Goal: Transaction & Acquisition: Purchase product/service

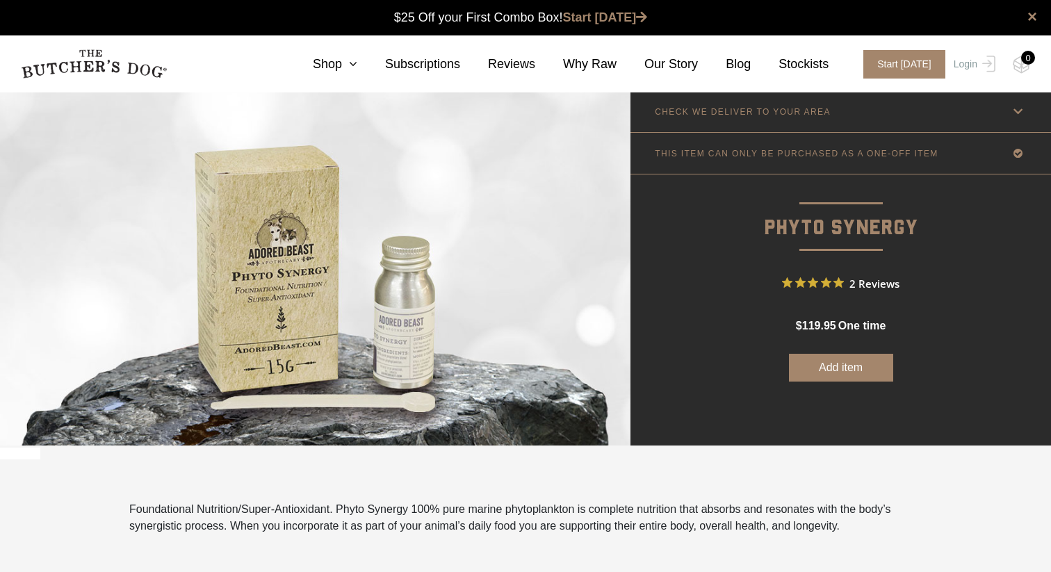
click at [823, 362] on button "Add item" at bounding box center [841, 368] width 104 height 28
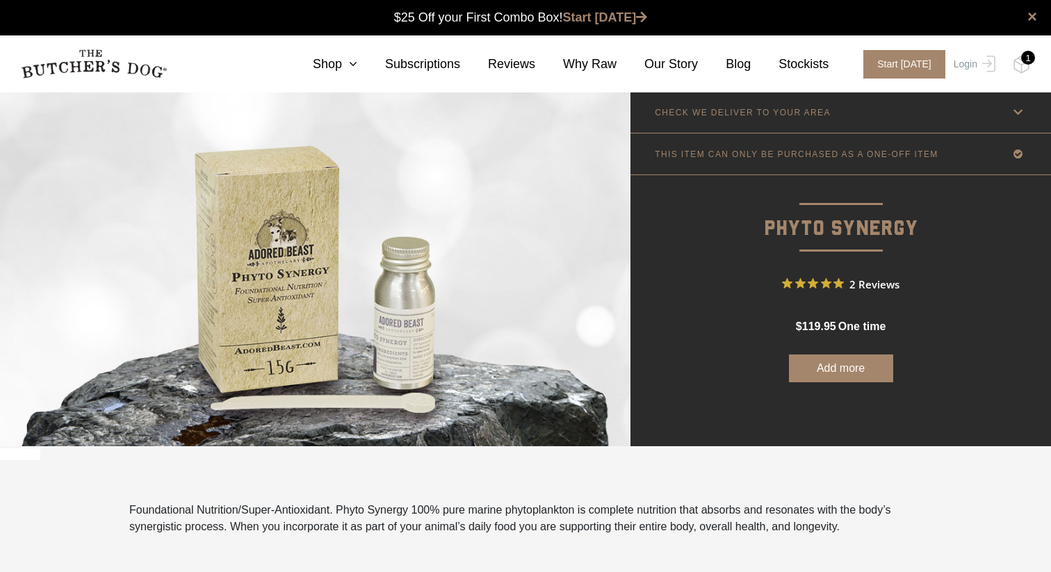
scroll to position [1, 0]
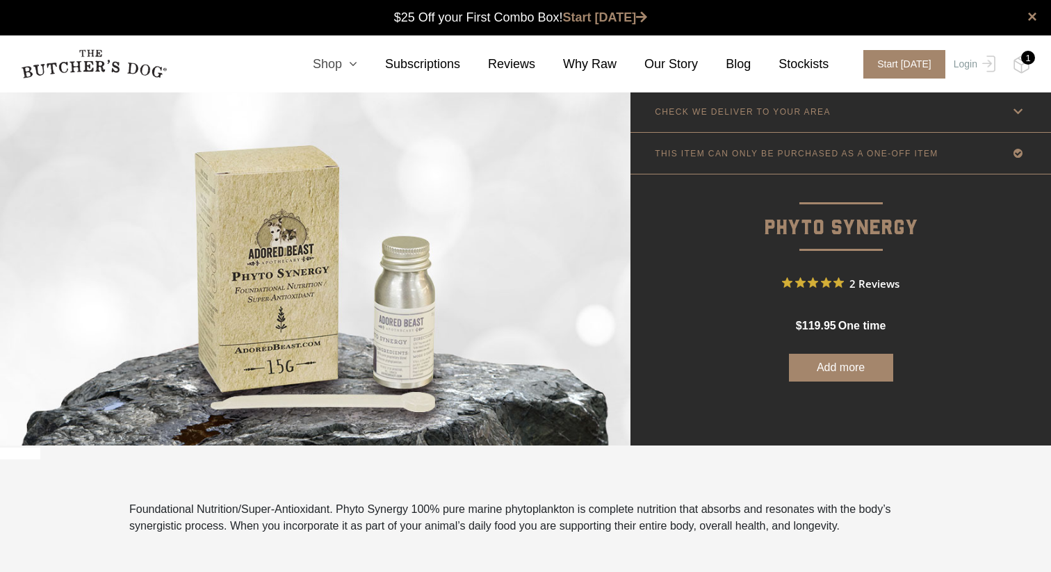
click at [332, 67] on link "Shop" at bounding box center [321, 64] width 72 height 19
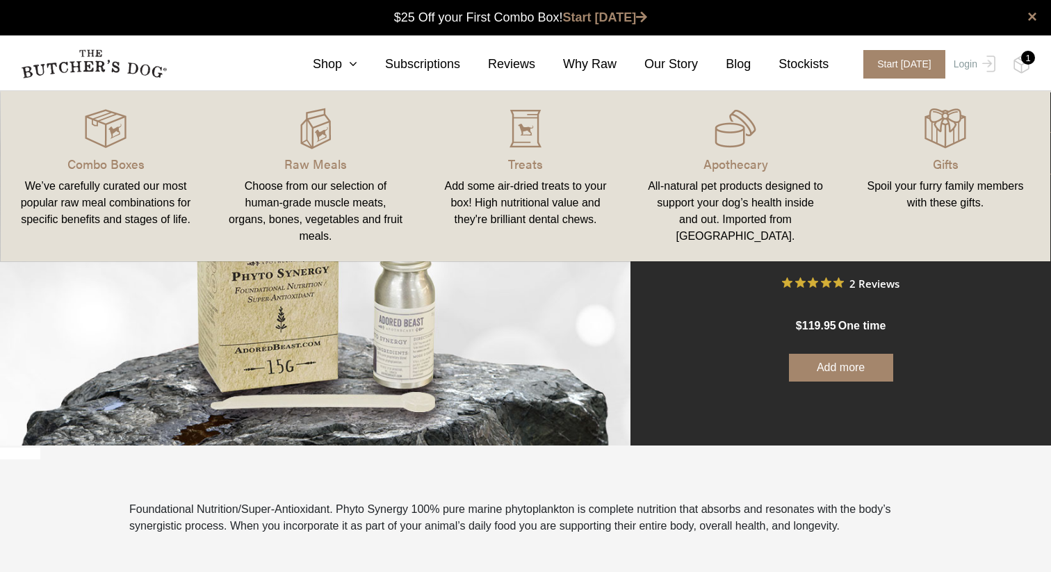
click at [511, 320] on img at bounding box center [315, 268] width 630 height 354
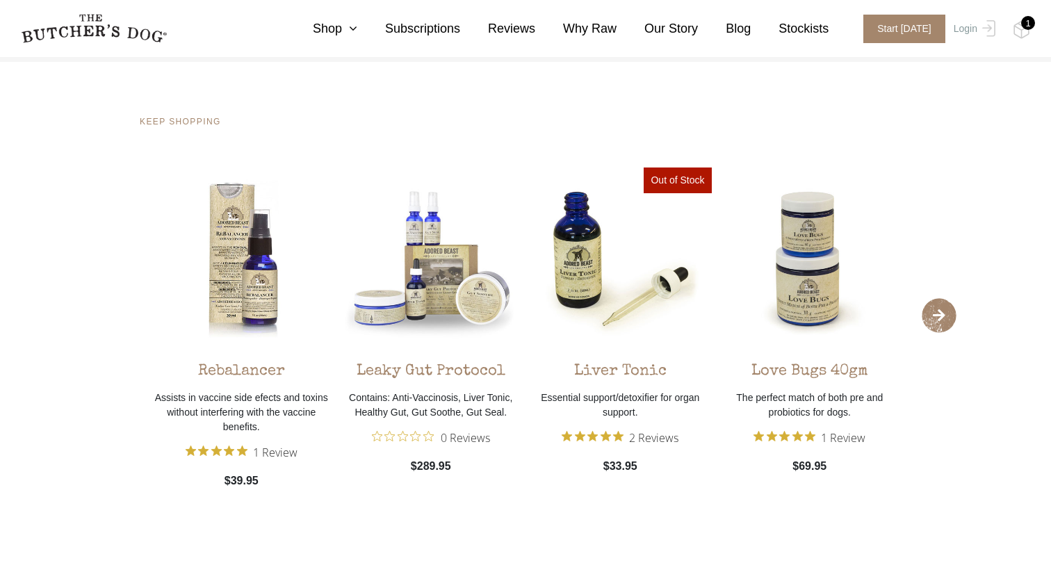
scroll to position [1700, 0]
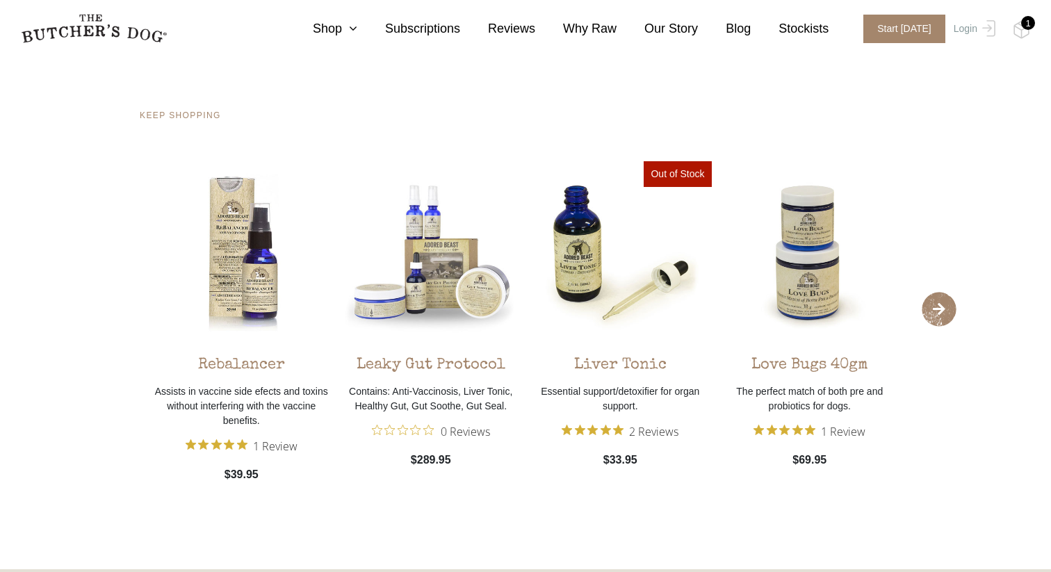
click at [943, 317] on span "›" at bounding box center [939, 309] width 35 height 35
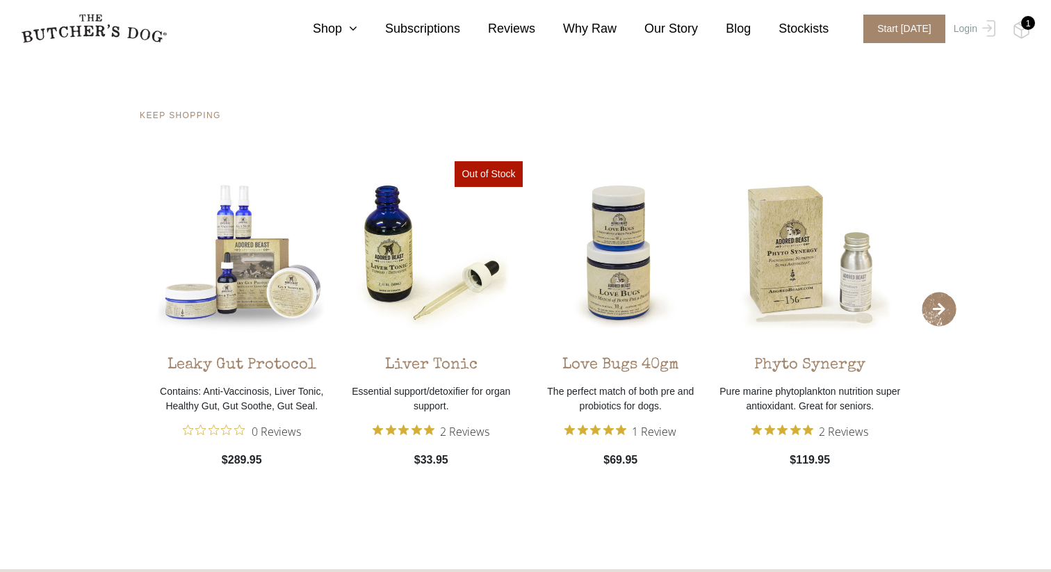
click at [943, 317] on span "›" at bounding box center [939, 309] width 35 height 35
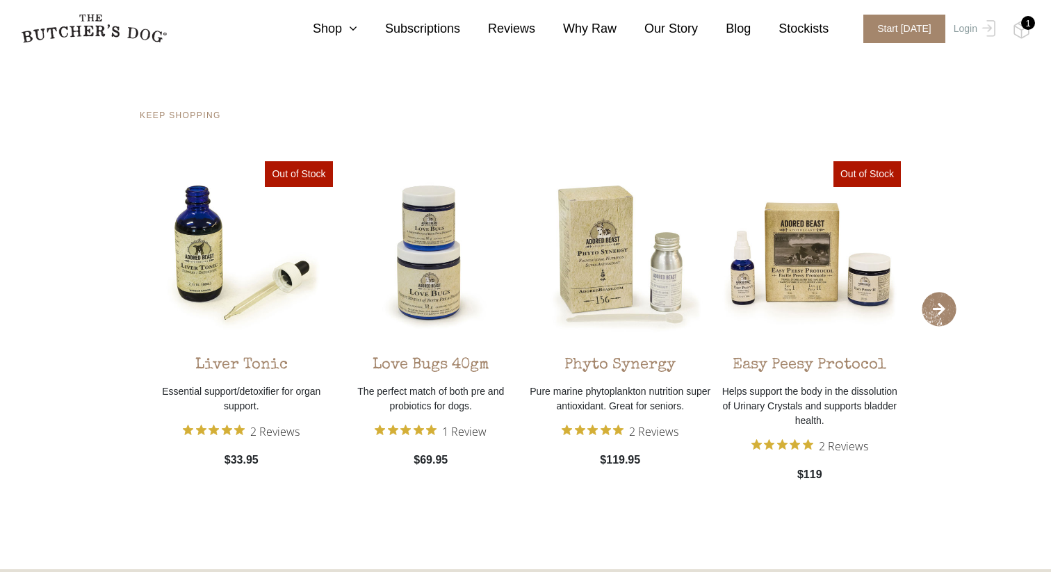
click at [943, 317] on span "›" at bounding box center [939, 309] width 35 height 35
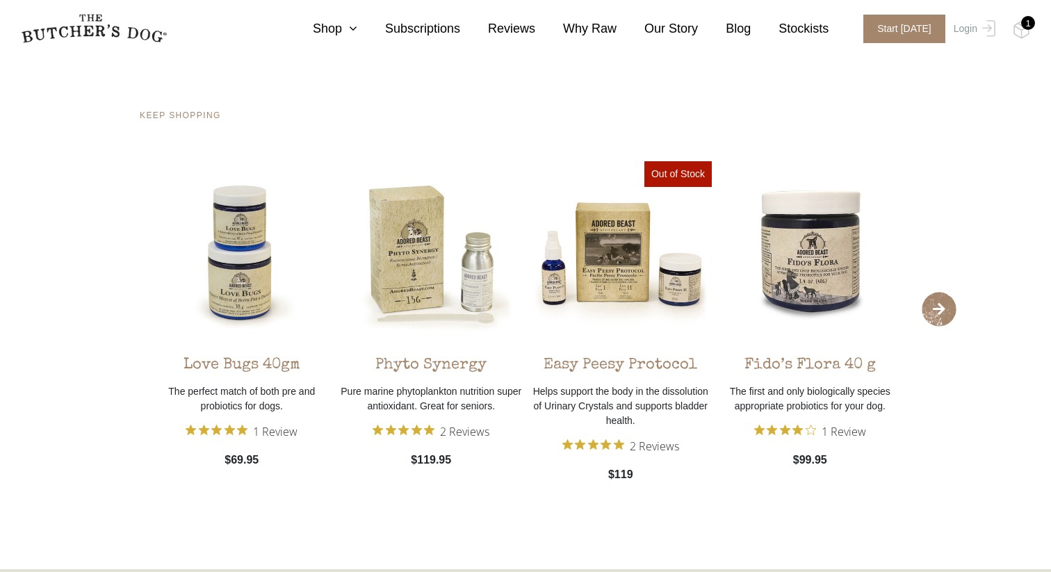
click at [943, 317] on span "›" at bounding box center [939, 309] width 35 height 35
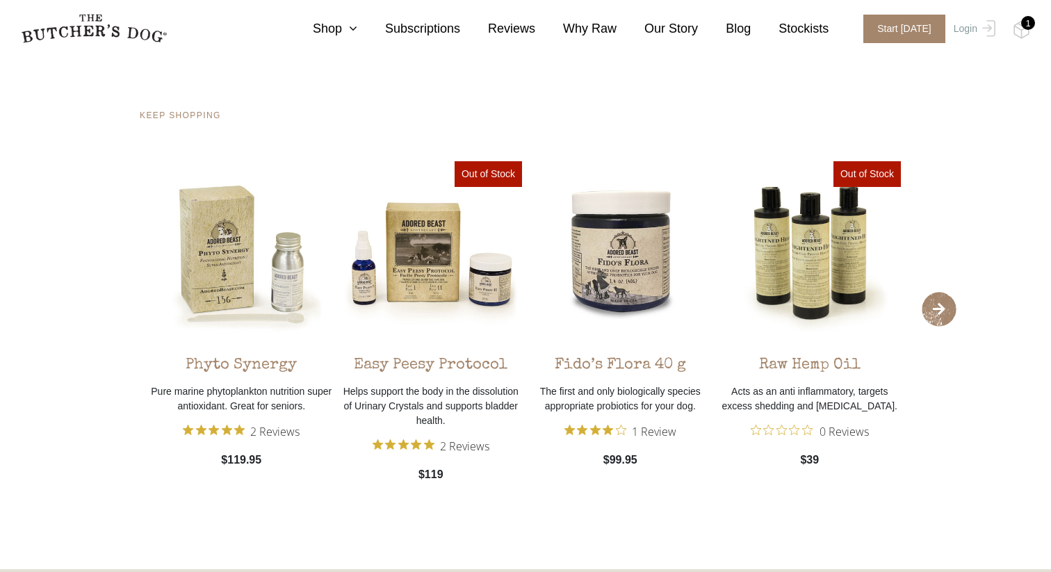
click at [943, 317] on span "›" at bounding box center [939, 309] width 35 height 35
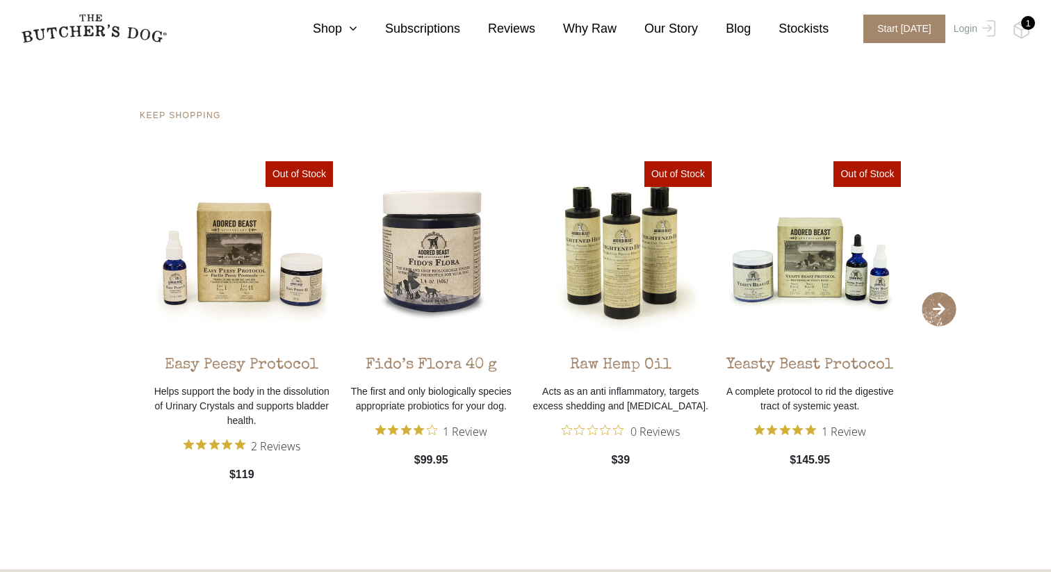
click at [943, 317] on span "›" at bounding box center [939, 309] width 35 height 35
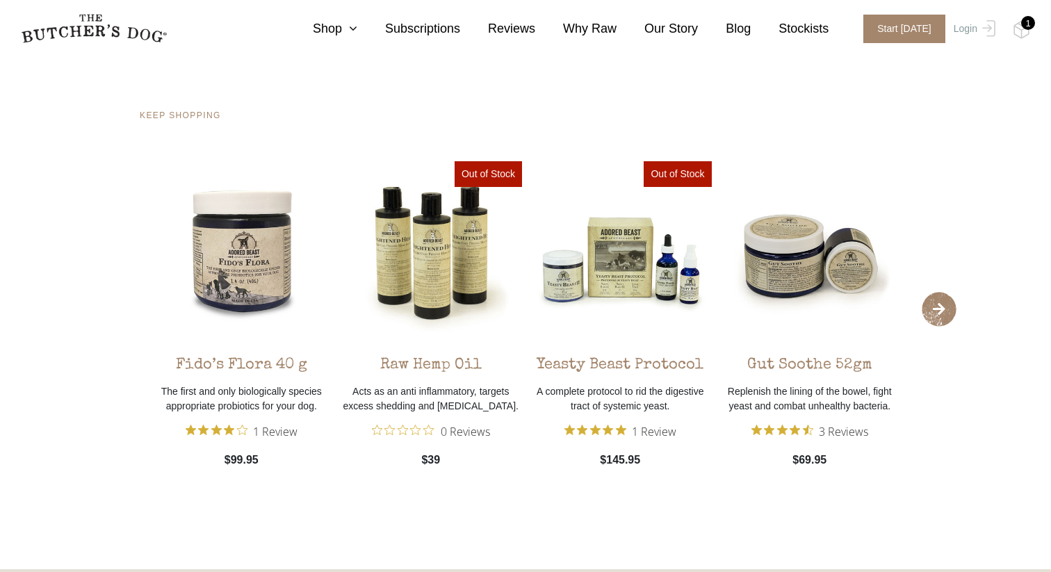
click at [943, 317] on span "›" at bounding box center [939, 309] width 35 height 35
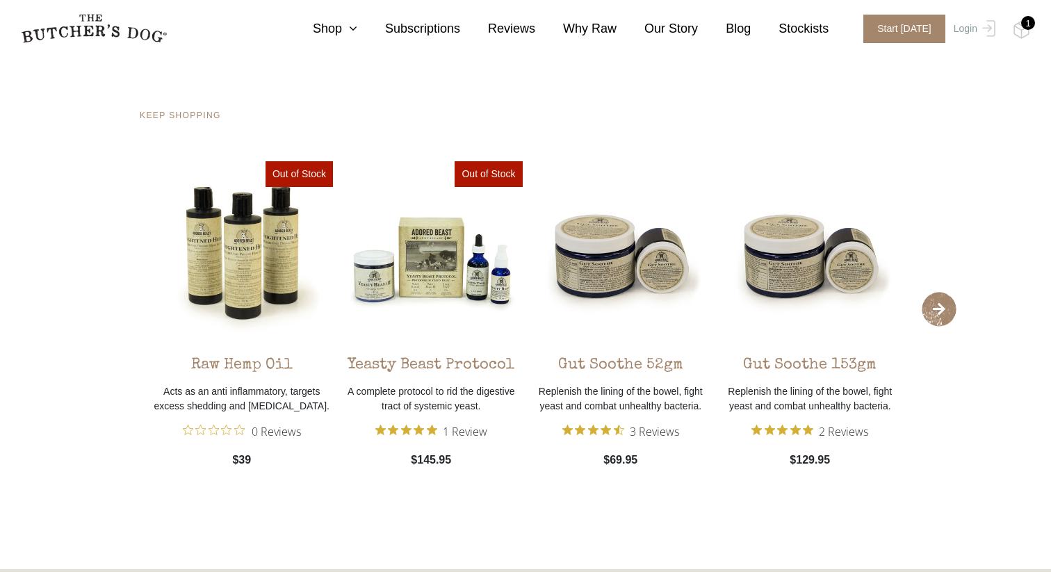
click at [943, 317] on span "›" at bounding box center [939, 309] width 35 height 35
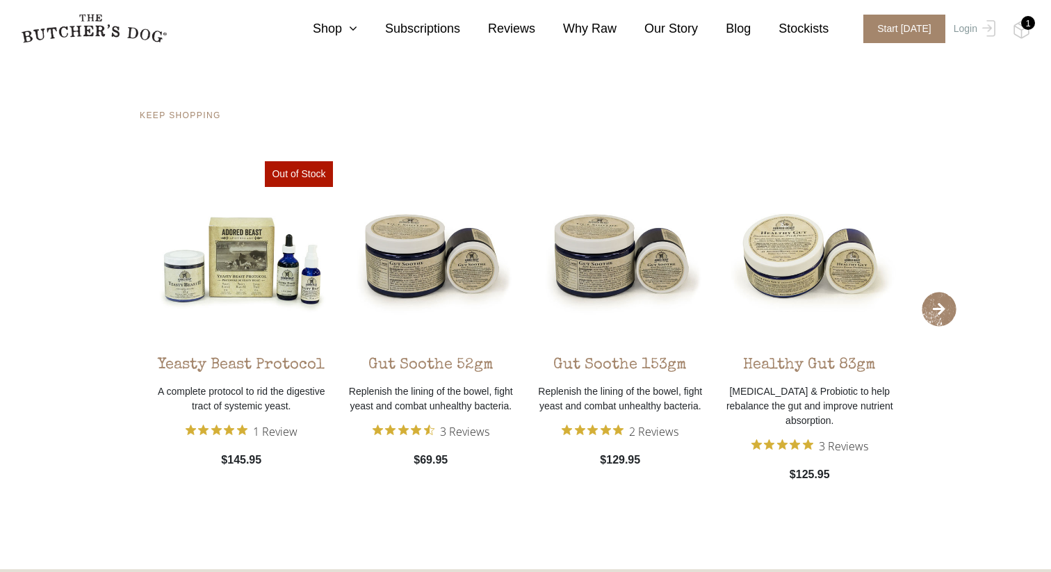
click at [943, 317] on span "›" at bounding box center [939, 309] width 35 height 35
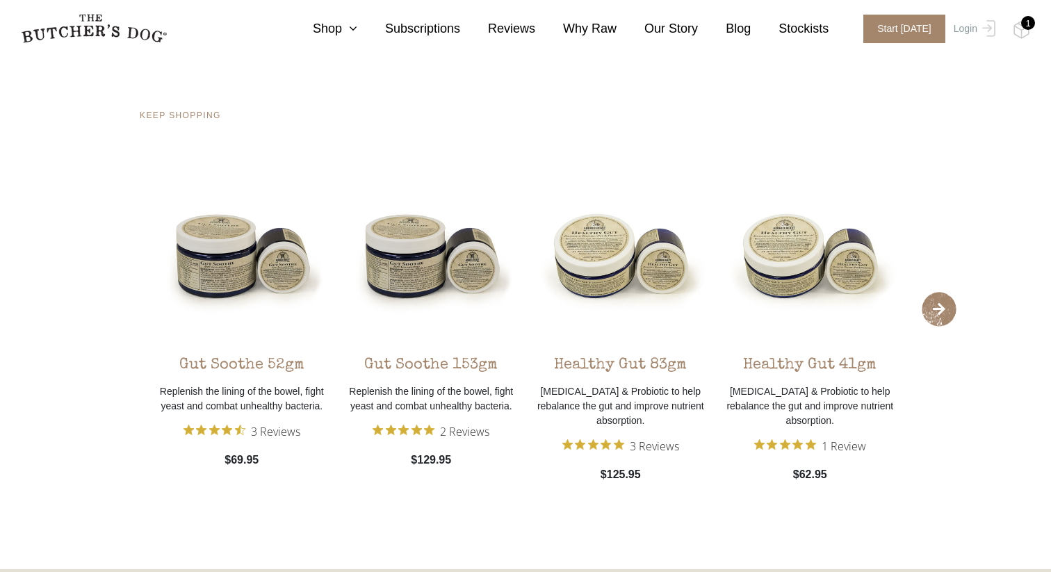
click at [943, 317] on span "›" at bounding box center [939, 309] width 35 height 35
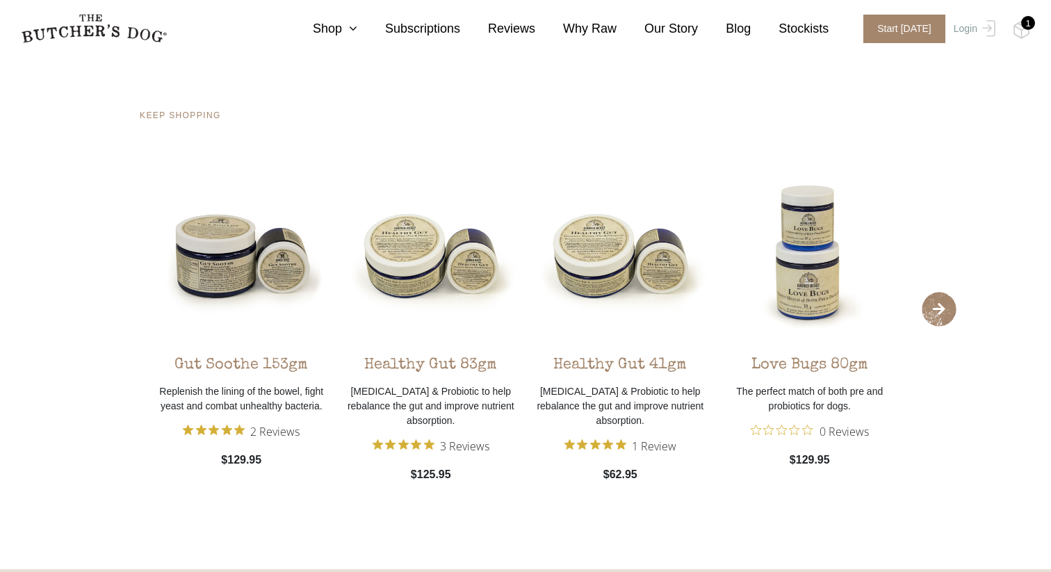
click at [943, 317] on span "›" at bounding box center [939, 309] width 35 height 35
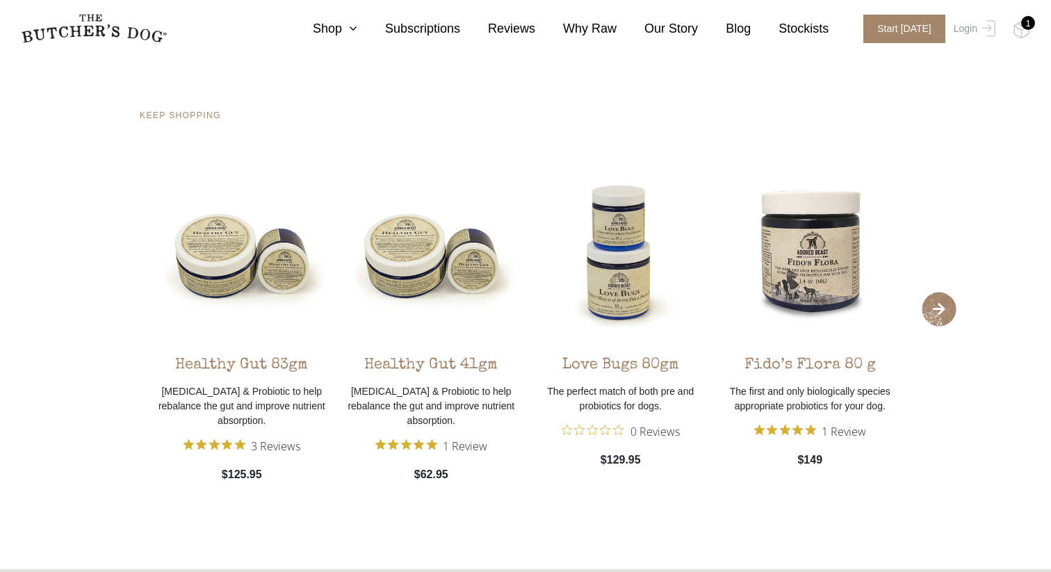
click at [943, 317] on span "›" at bounding box center [939, 309] width 35 height 35
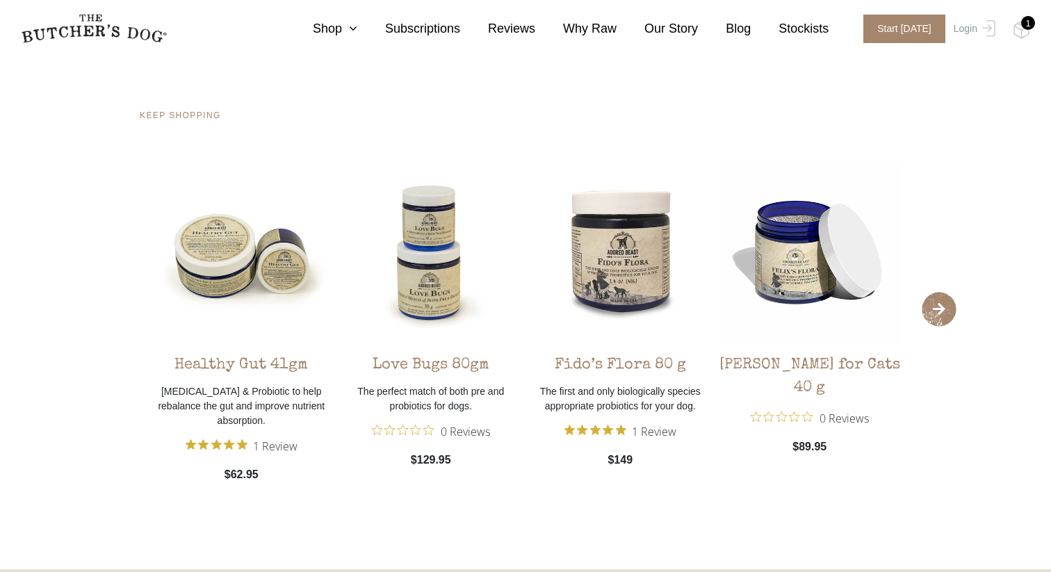
click at [943, 317] on span "›" at bounding box center [939, 309] width 35 height 35
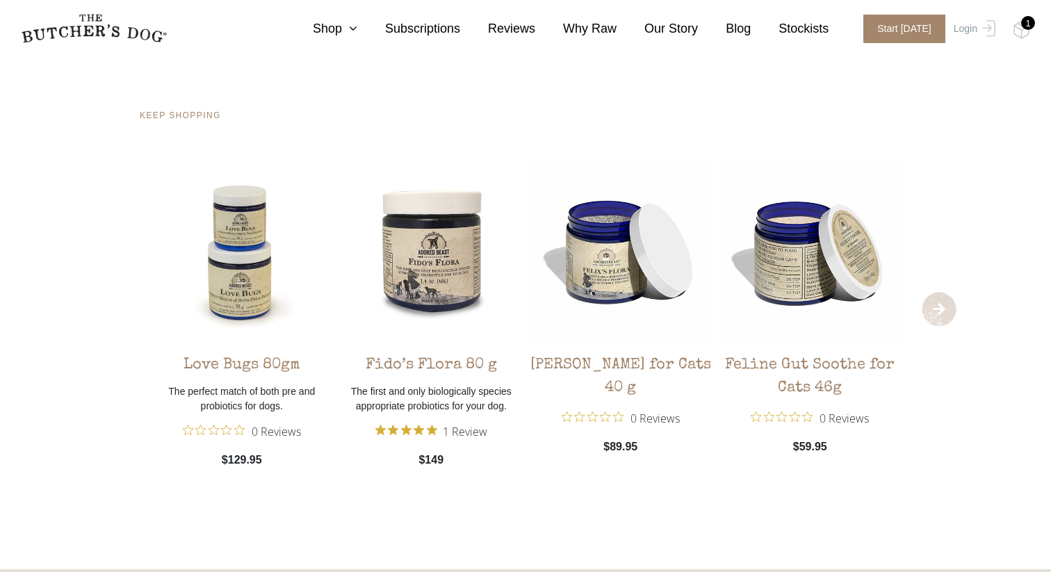
click at [943, 317] on span "›" at bounding box center [939, 309] width 35 height 35
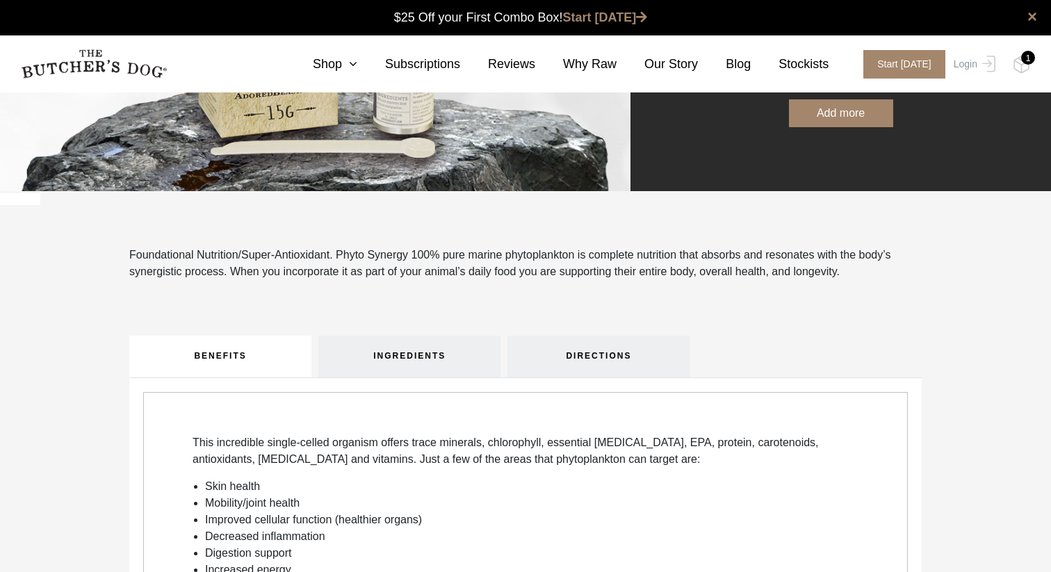
scroll to position [0, 0]
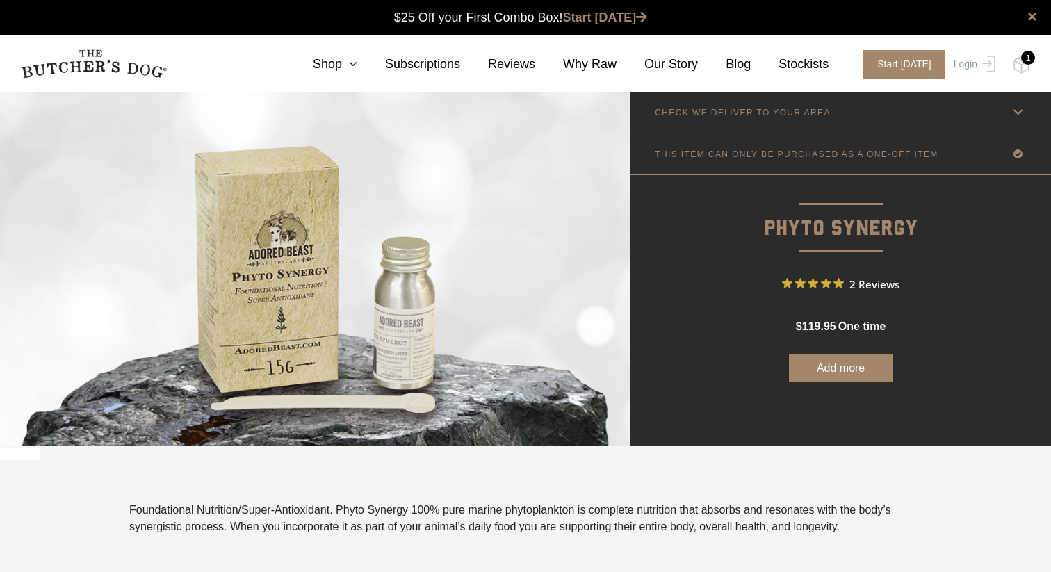
click at [744, 118] on link "CHECK WE DELIVER TO YOUR AREA" at bounding box center [840, 112] width 420 height 41
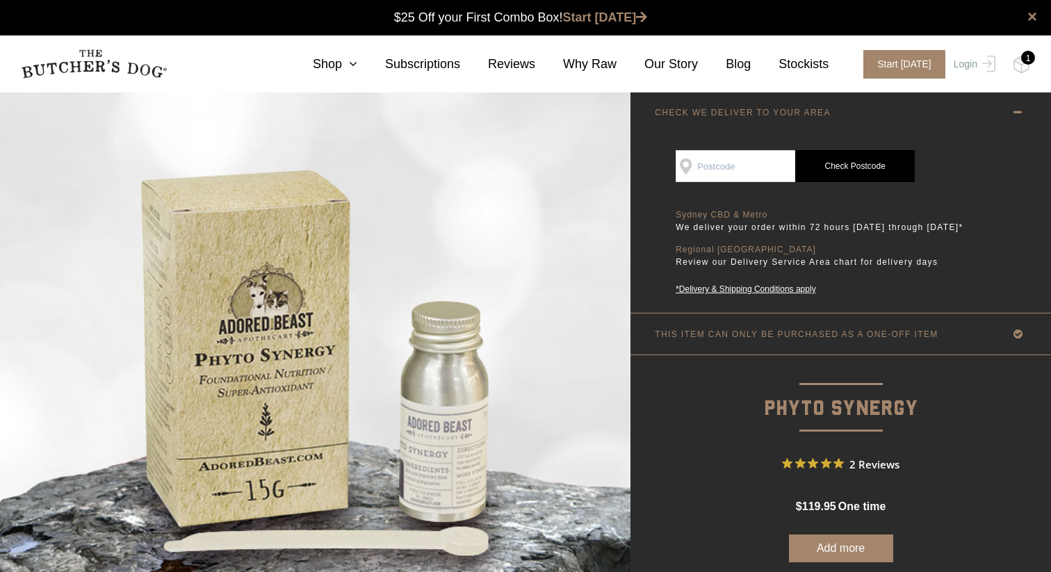
click at [727, 161] on input "SEE IF WE DELIVER TO YOUR DOOR" at bounding box center [736, 166] width 120 height 32
type input "3008"
click at [871, 164] on link "Check Postcode" at bounding box center [855, 166] width 120 height 32
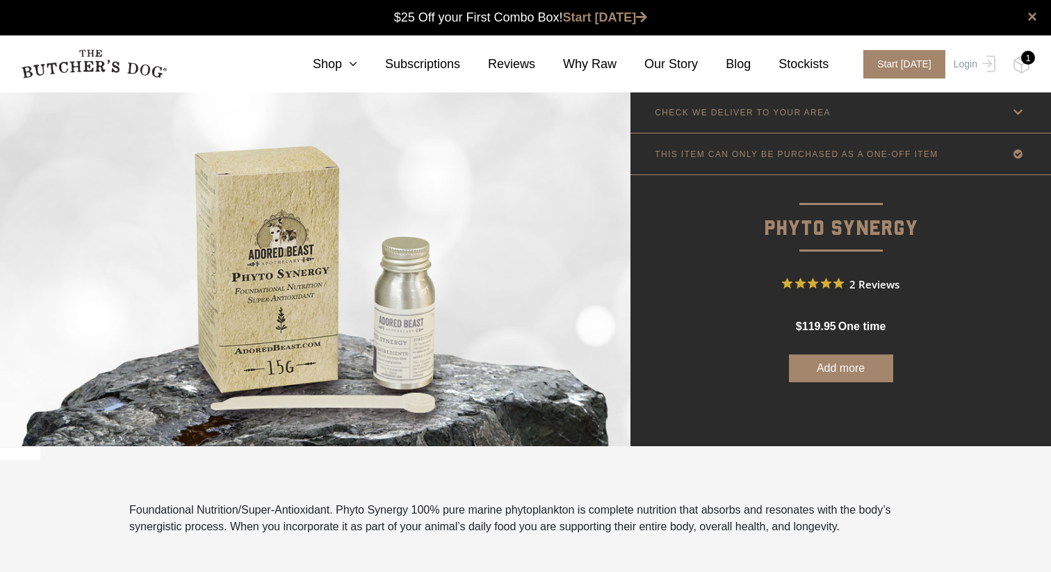
scroll to position [1, 0]
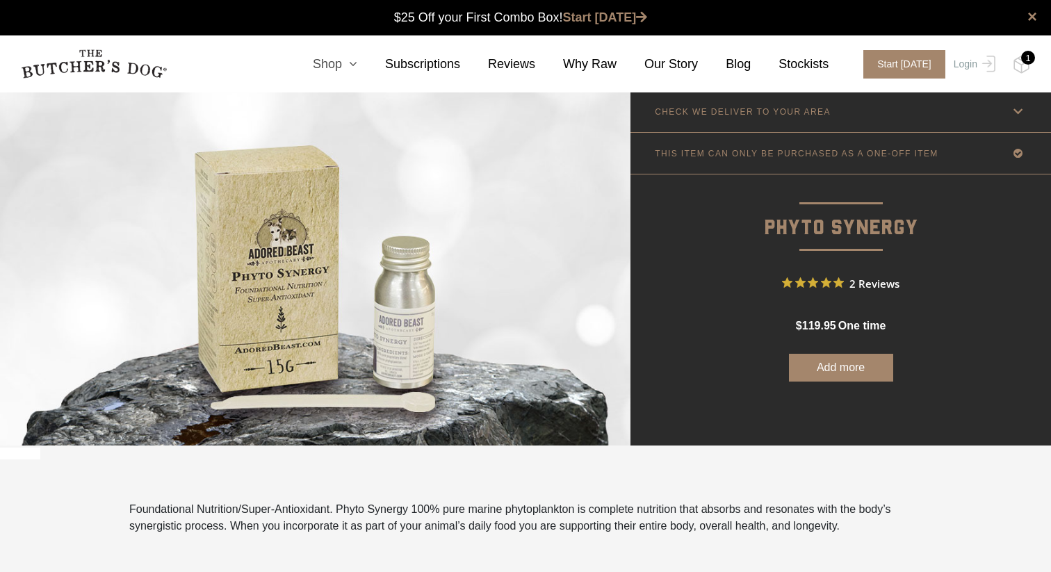
click at [350, 62] on icon at bounding box center [349, 64] width 15 height 13
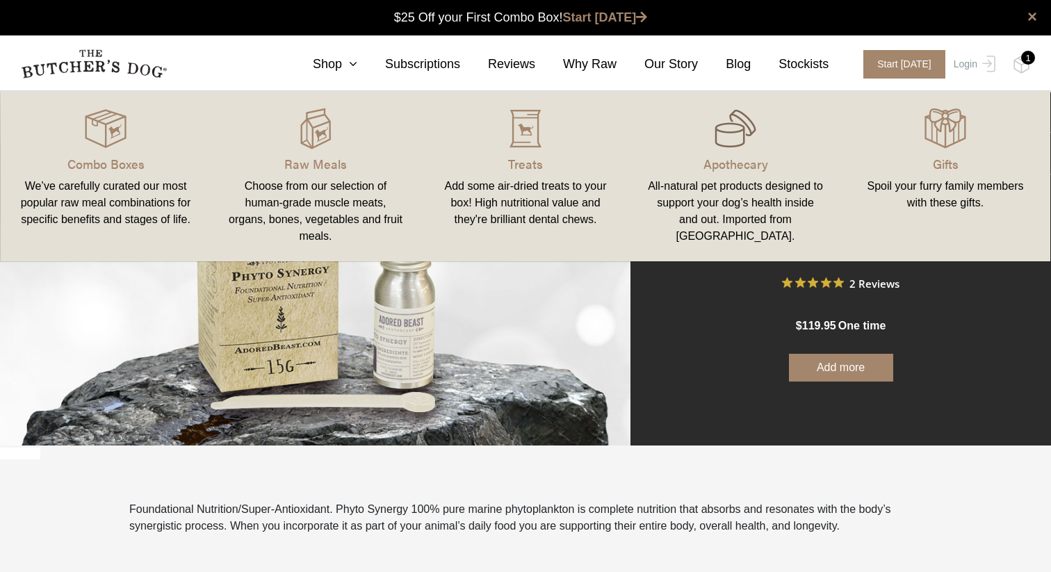
click at [710, 143] on div at bounding box center [735, 129] width 177 height 42
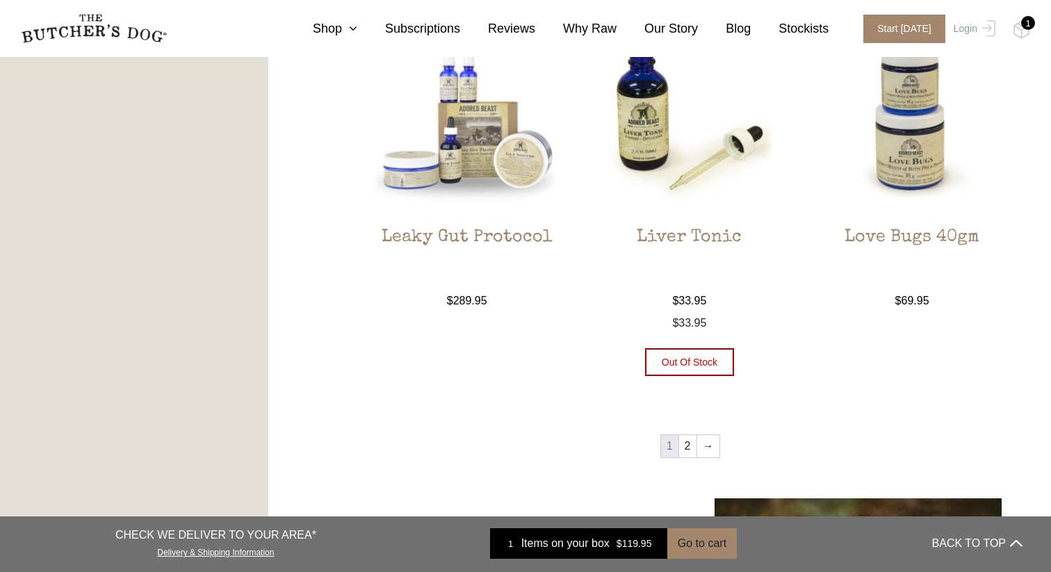
scroll to position [1552, 0]
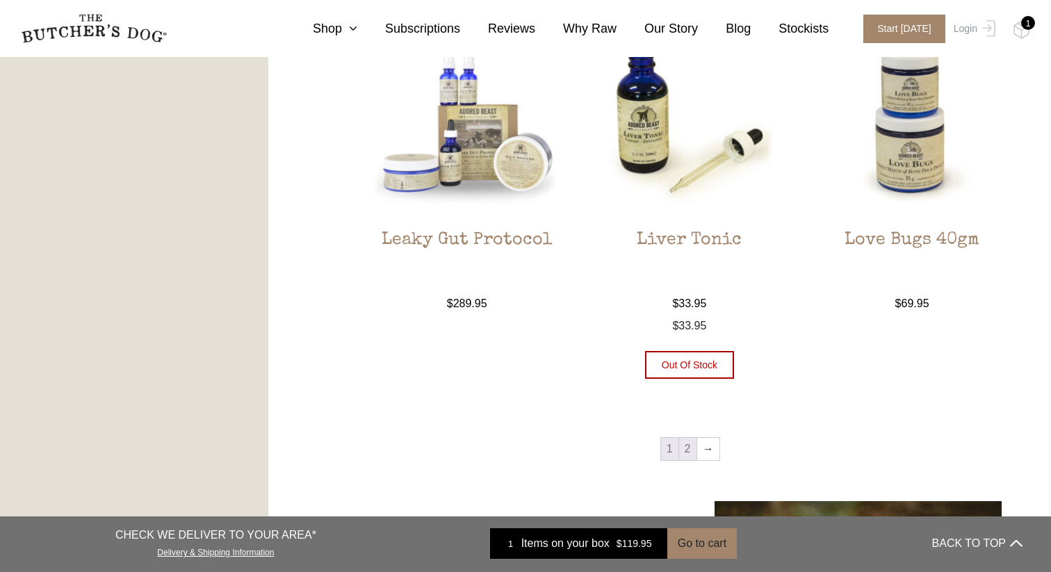
click at [693, 456] on link "2" at bounding box center [687, 449] width 17 height 22
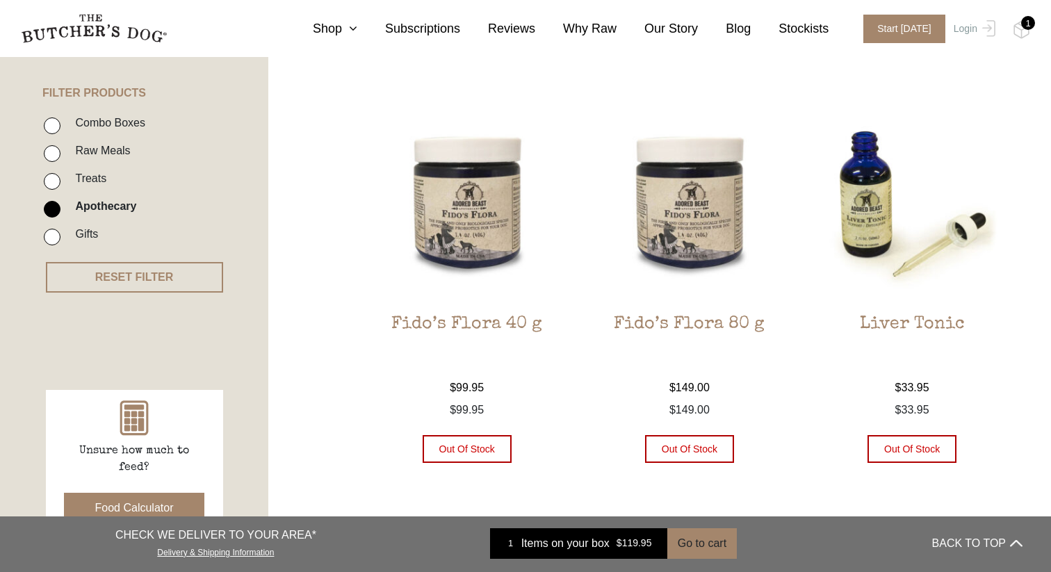
scroll to position [316, 0]
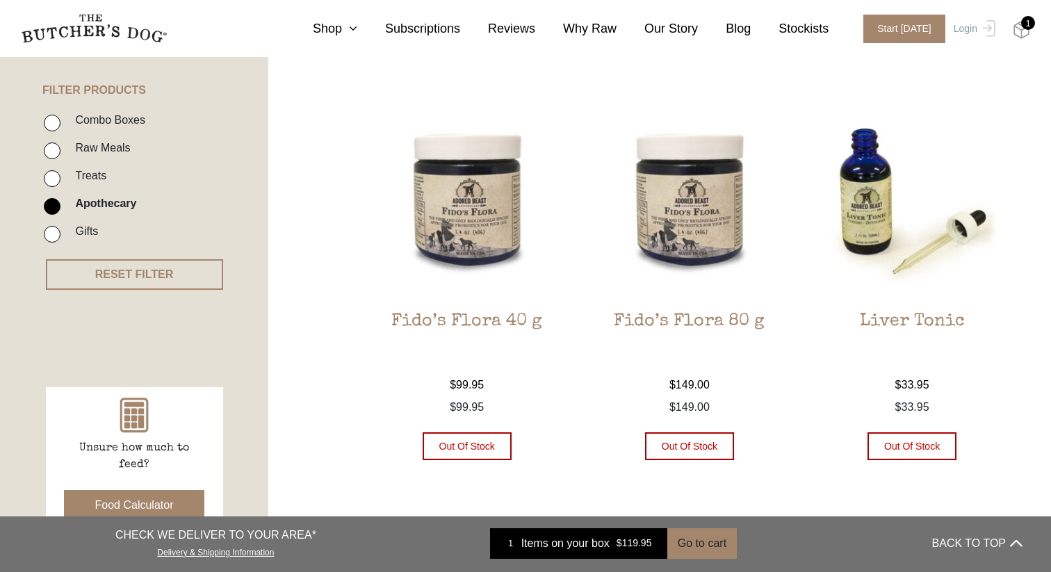
click at [1027, 30] on img at bounding box center [1021, 30] width 17 height 18
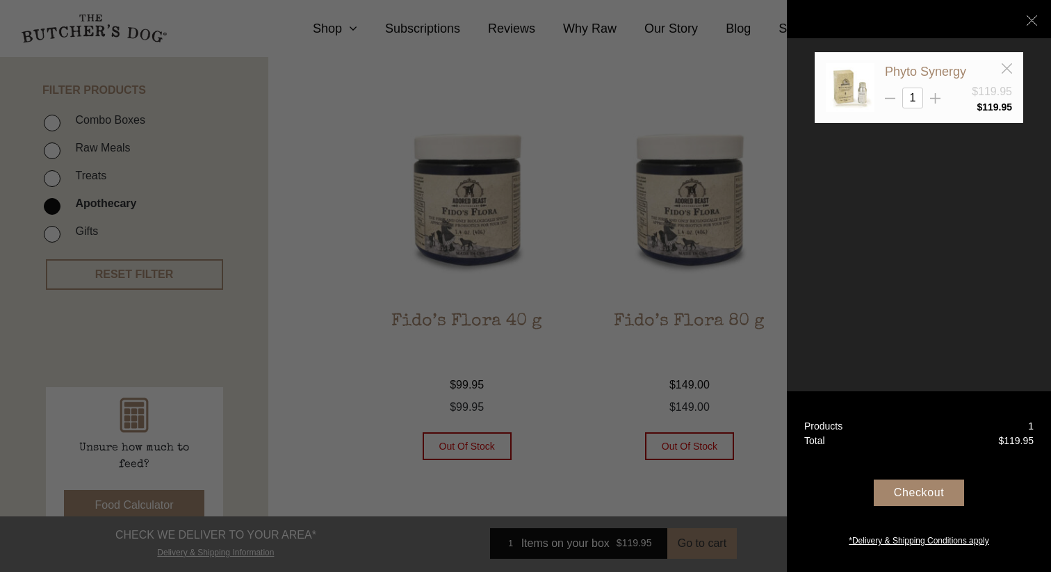
click at [689, 104] on div at bounding box center [525, 286] width 1051 height 572
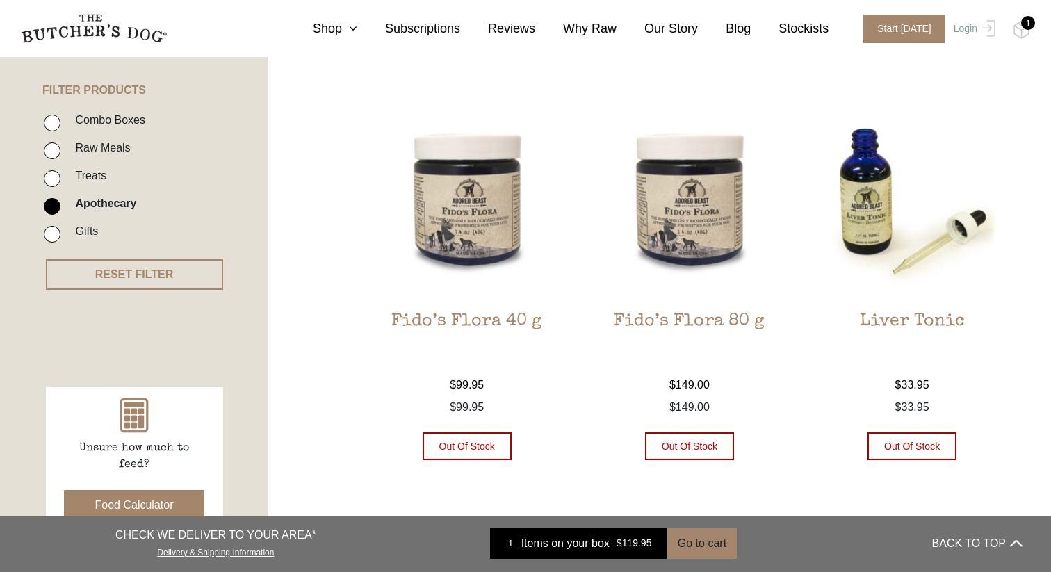
scroll to position [0, 0]
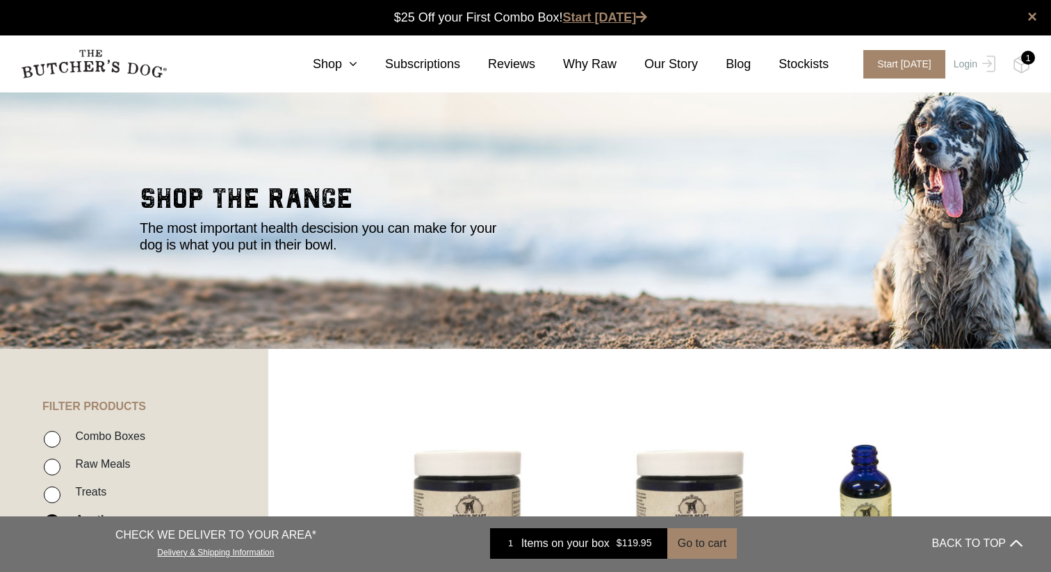
click at [598, 14] on link "Start [DATE]" at bounding box center [605, 17] width 85 height 14
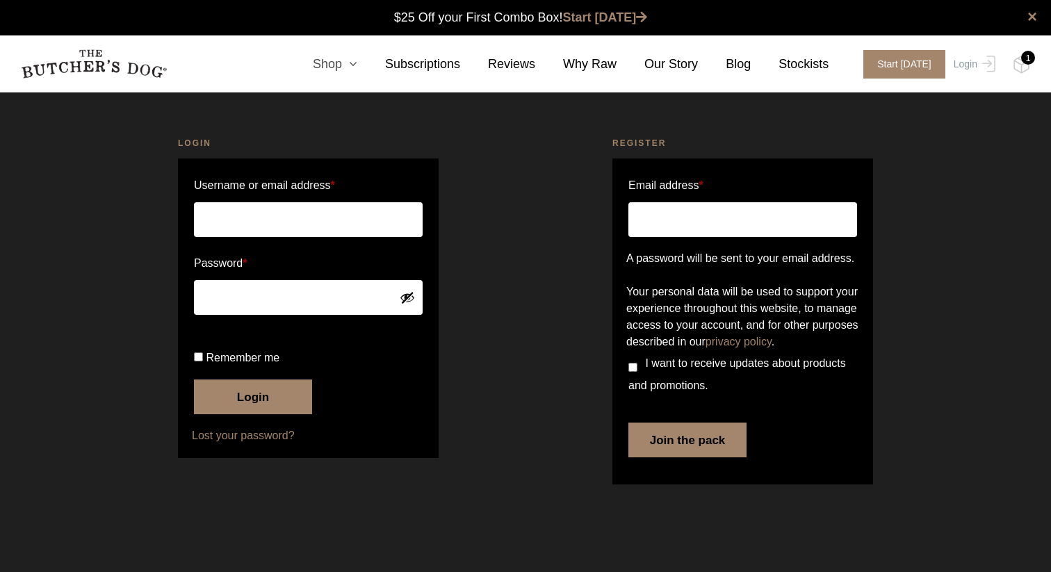
click at [337, 70] on link "Shop" at bounding box center [321, 64] width 72 height 19
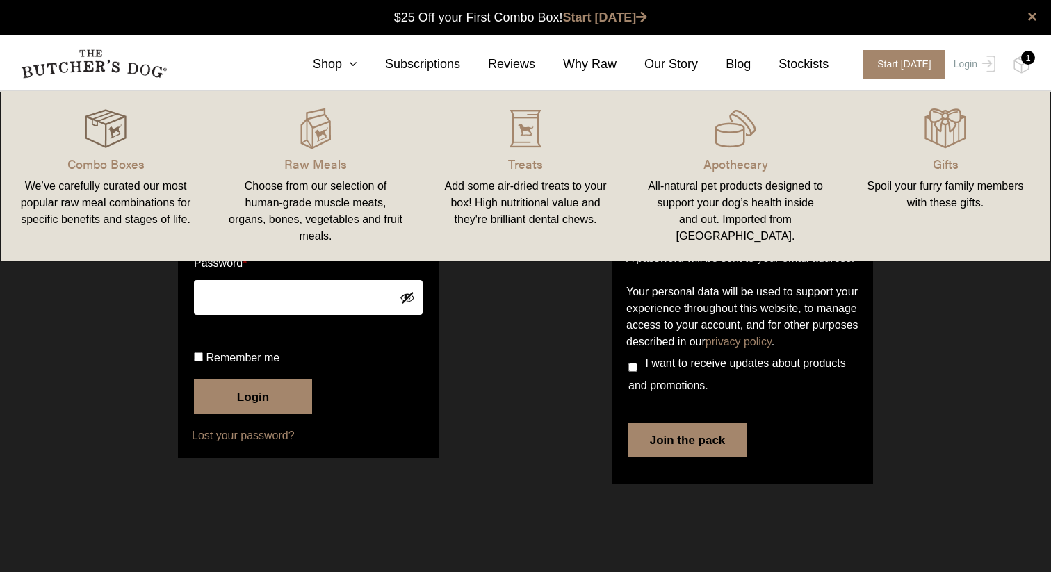
click at [106, 142] on img at bounding box center [106, 129] width 42 height 42
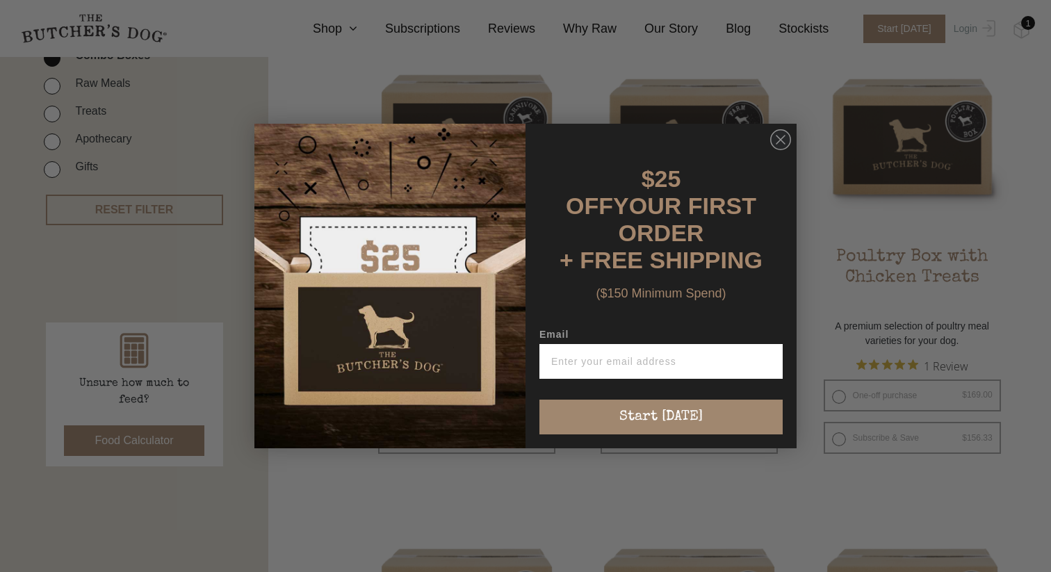
scroll to position [386, 0]
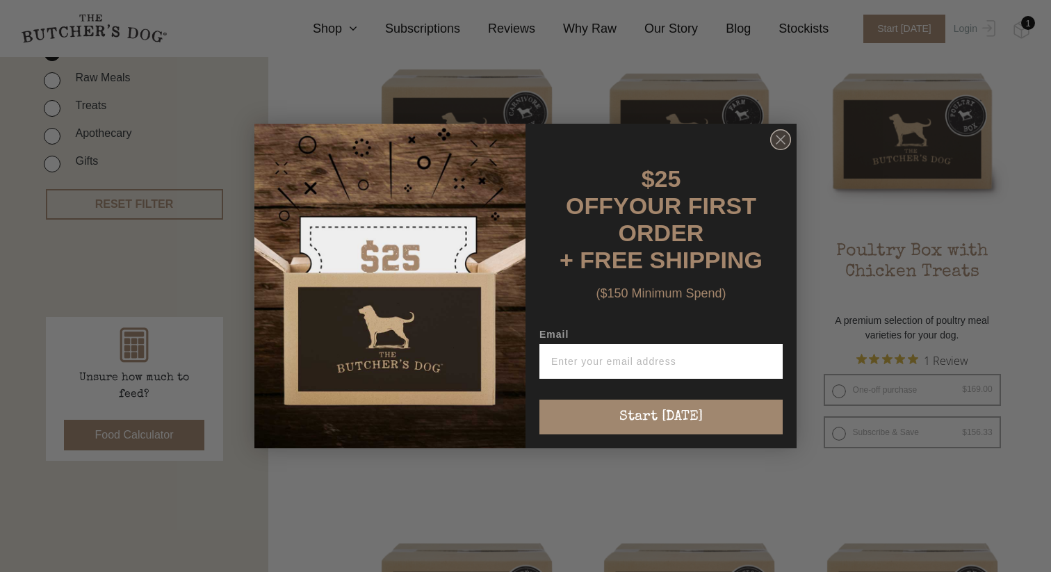
click at [778, 144] on icon "Close dialog" at bounding box center [780, 140] width 8 height 8
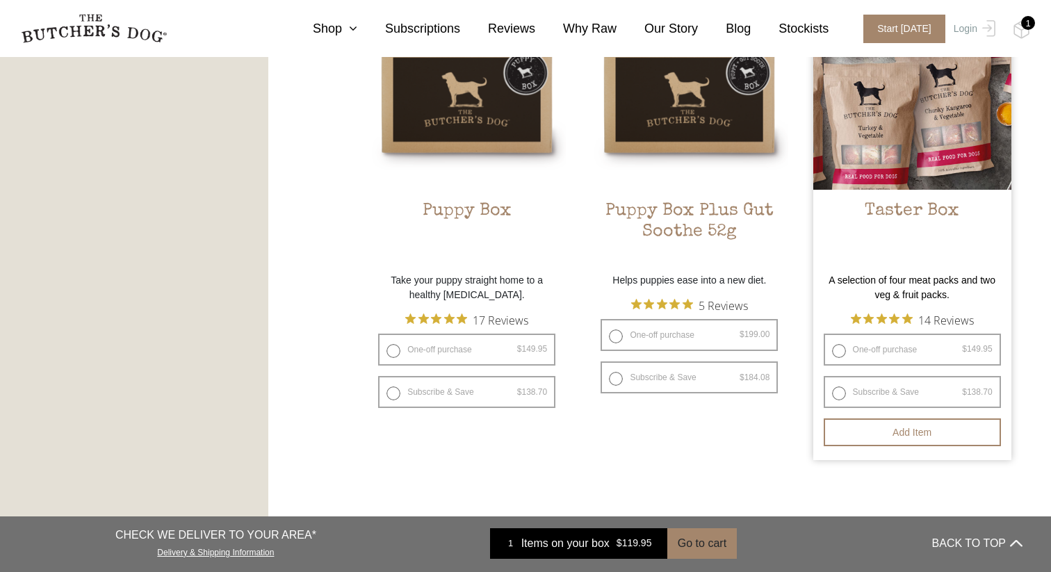
scroll to position [906, 0]
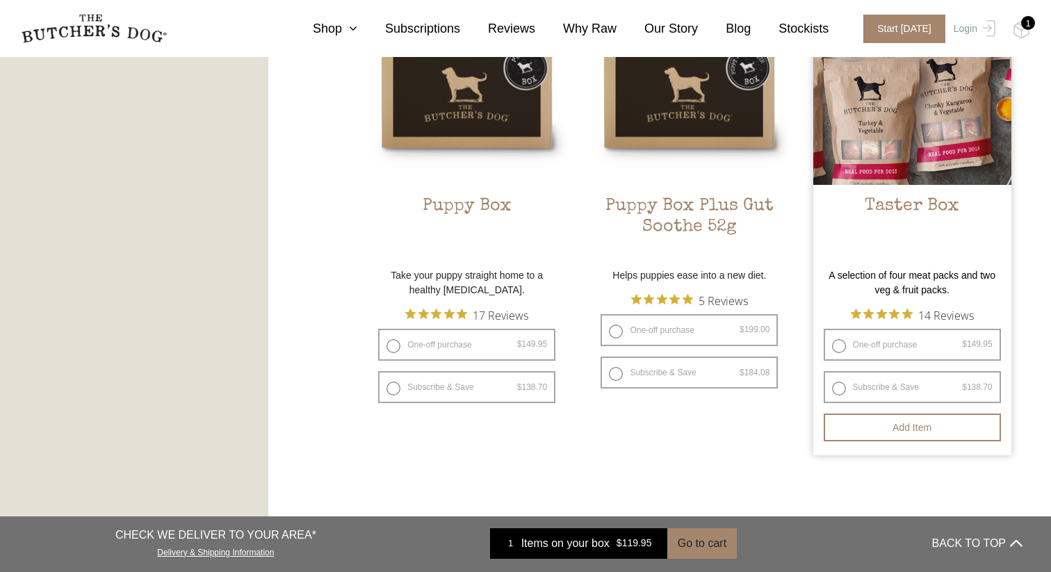
click at [840, 340] on label "One-off purchase $ 149.95 — or subscribe and save 7.5%" at bounding box center [912, 345] width 177 height 32
radio input "true"
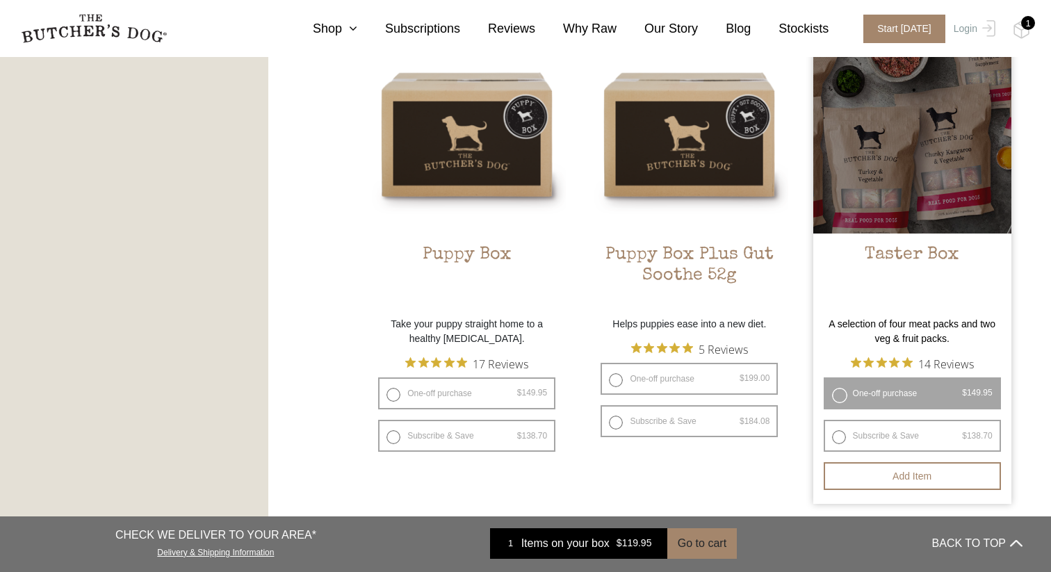
scroll to position [844, 0]
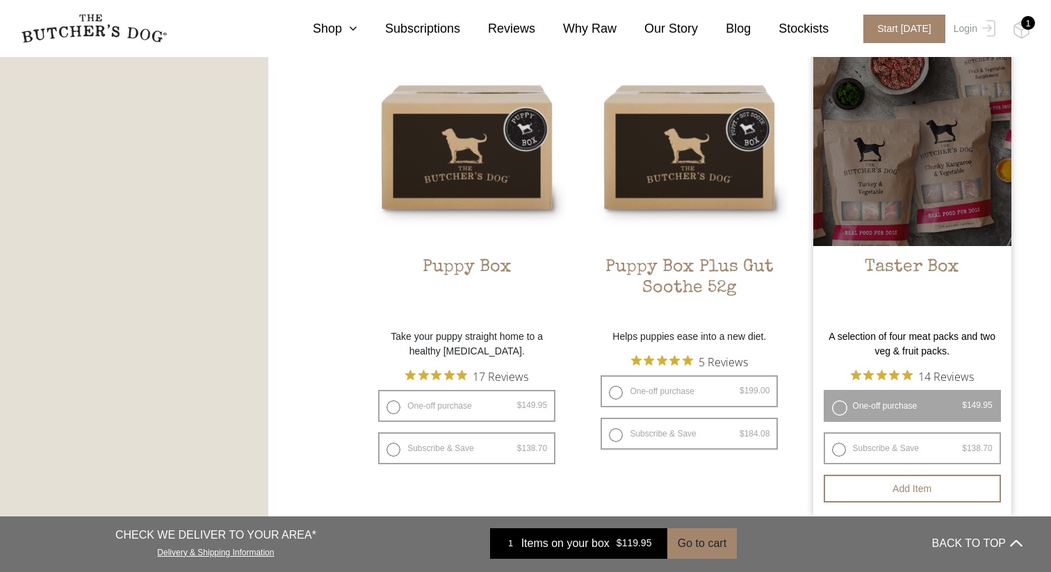
click at [855, 243] on div at bounding box center [912, 147] width 198 height 198
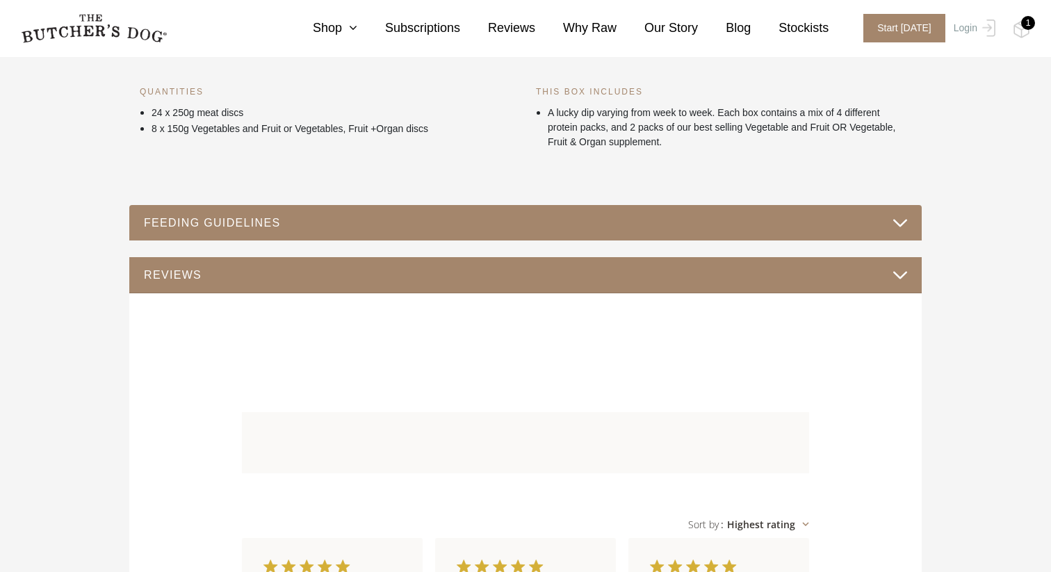
scroll to position [664, 0]
click at [471, 240] on div "FEEDING GUIDELINES" at bounding box center [525, 224] width 792 height 36
click at [471, 233] on div "FEEDING GUIDELINES" at bounding box center [525, 224] width 792 height 36
click at [475, 227] on button "FEEDING GUIDELINES" at bounding box center [525, 223] width 764 height 19
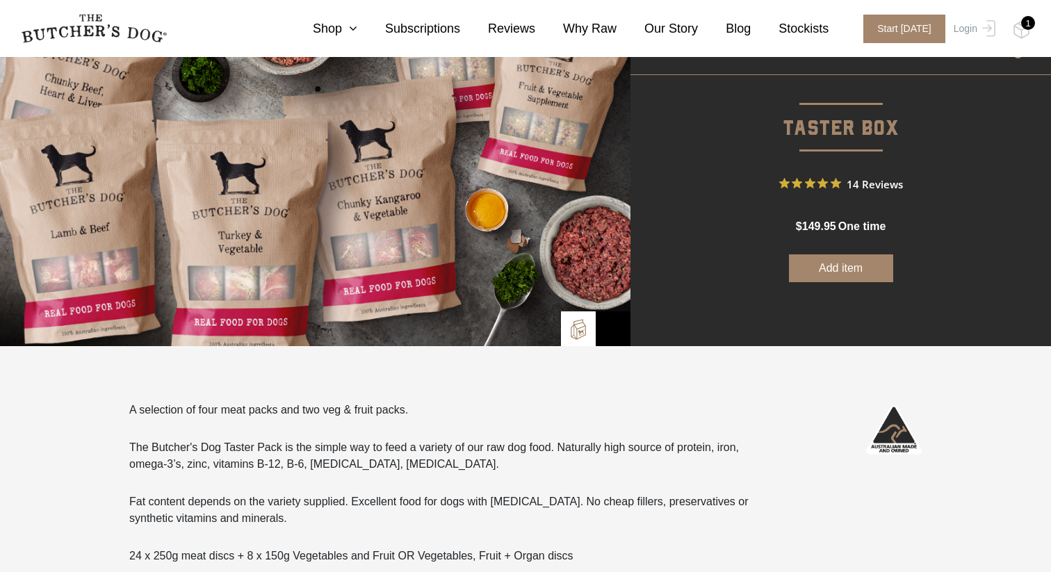
scroll to position [96, 0]
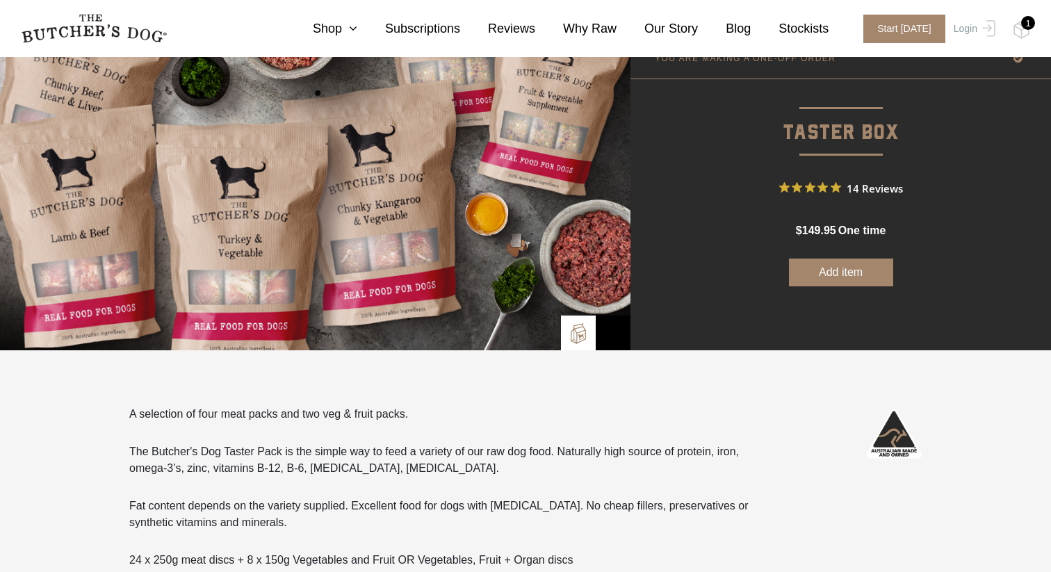
click at [822, 281] on button "Add item" at bounding box center [841, 273] width 104 height 28
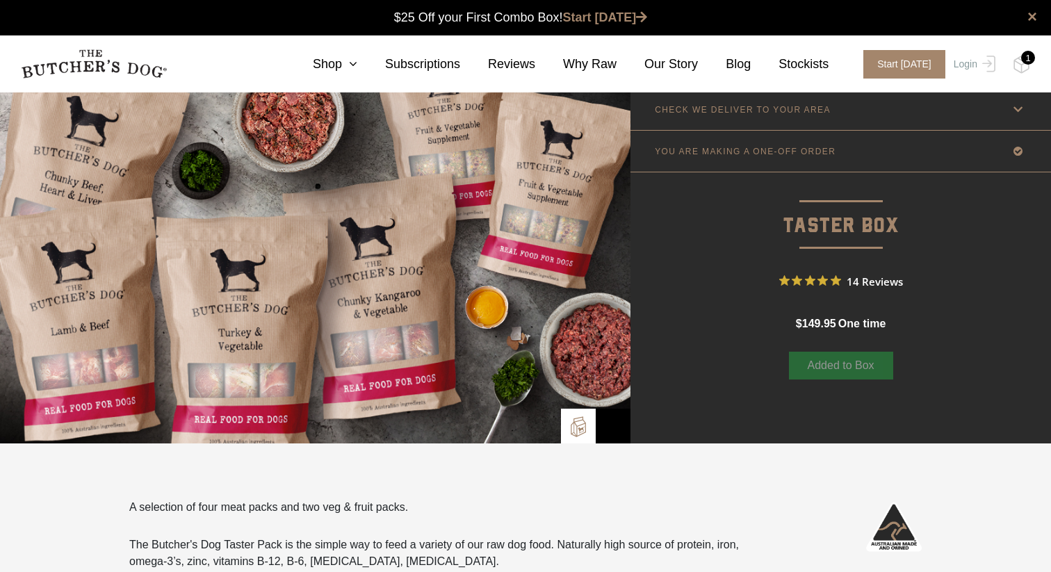
scroll to position [0, 0]
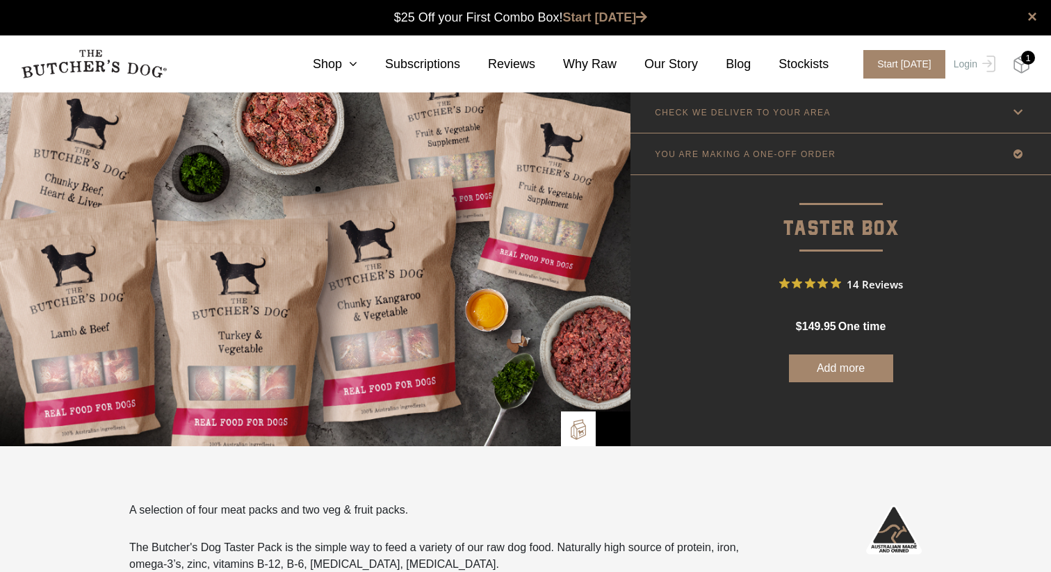
click at [1021, 67] on img at bounding box center [1021, 65] width 17 height 18
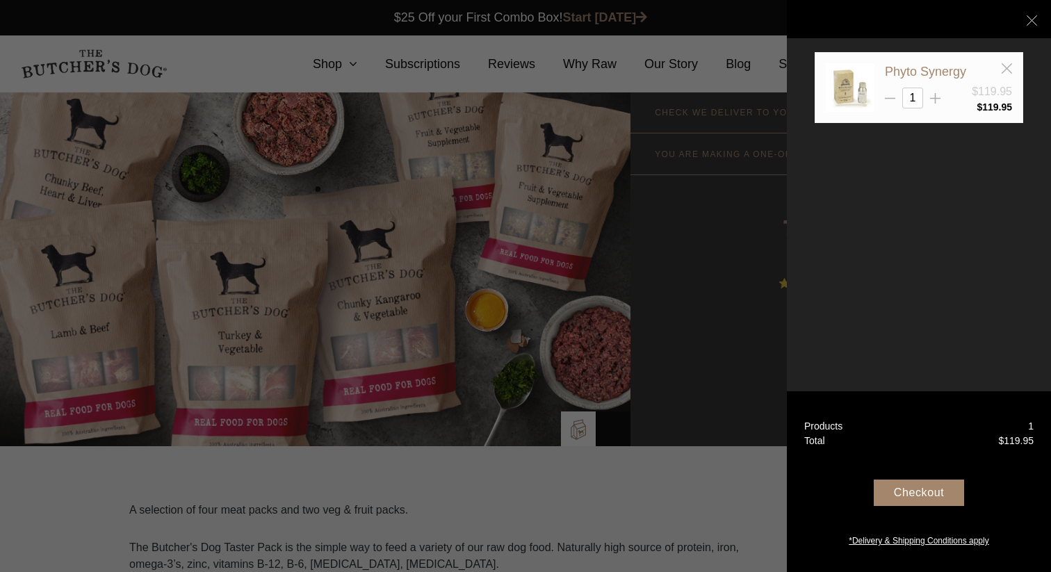
click at [650, 289] on div at bounding box center [525, 286] width 1051 height 572
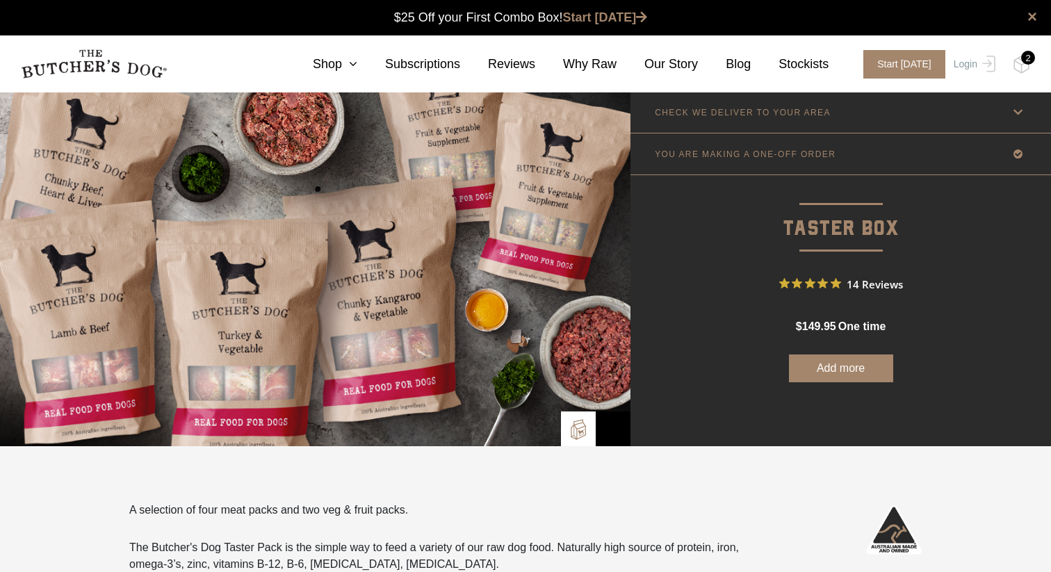
scroll to position [1, 0]
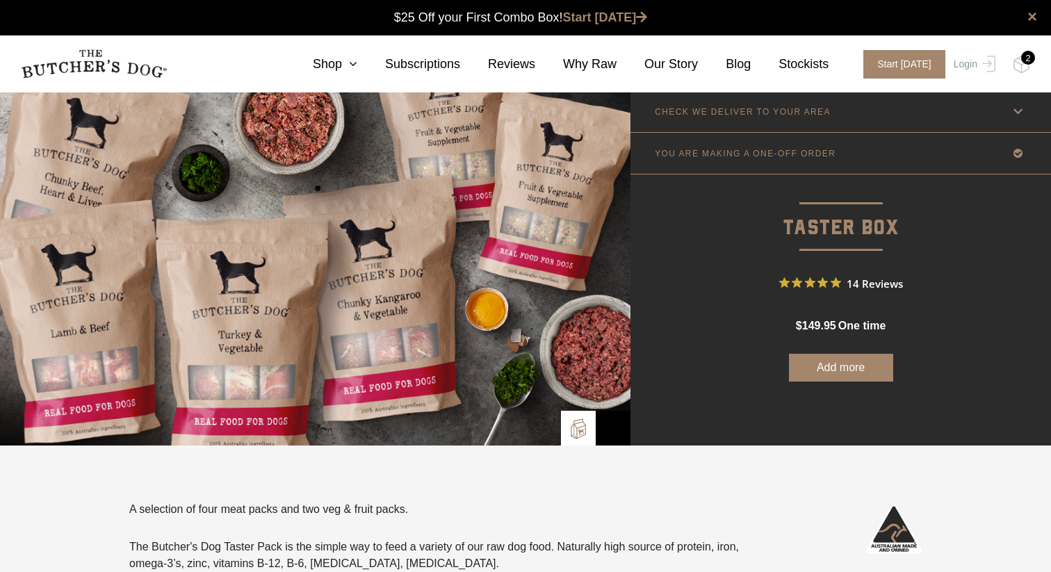
click at [1029, 60] on div "2" at bounding box center [1028, 58] width 14 height 14
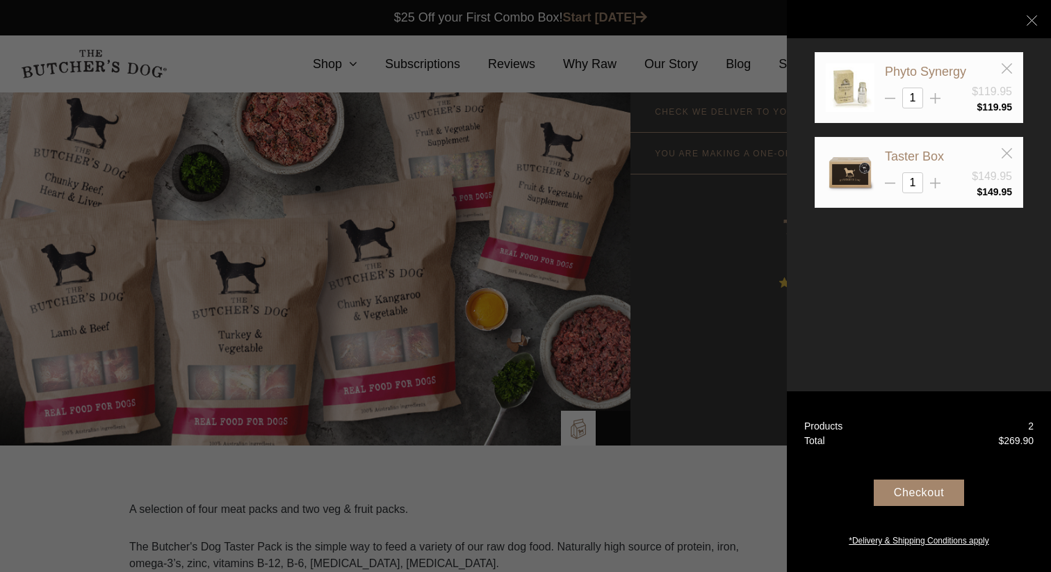
click at [1005, 160] on div "Taster Box" at bounding box center [948, 156] width 127 height 17
click at [1005, 154] on line at bounding box center [1006, 153] width 10 height 10
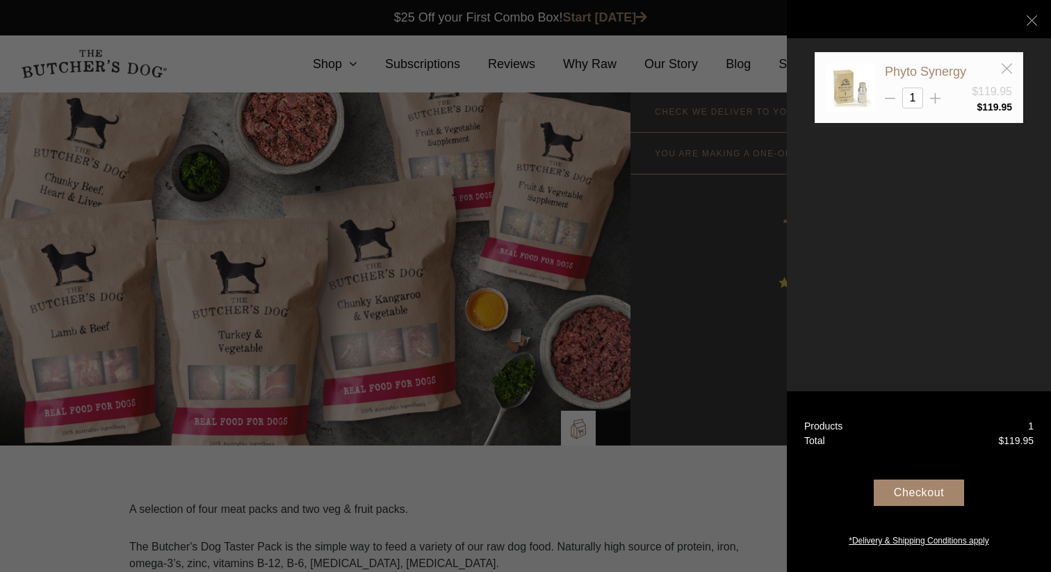
click at [899, 500] on div "Checkout" at bounding box center [919, 493] width 90 height 26
